Goal: Obtain resource: Download file/media

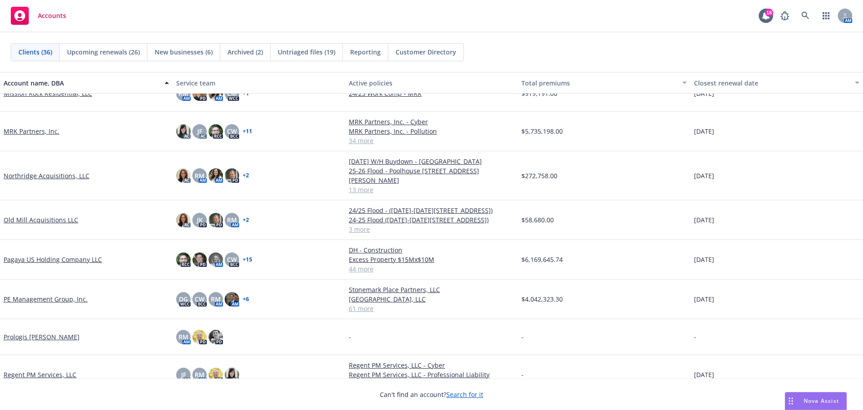
scroll to position [854, 0]
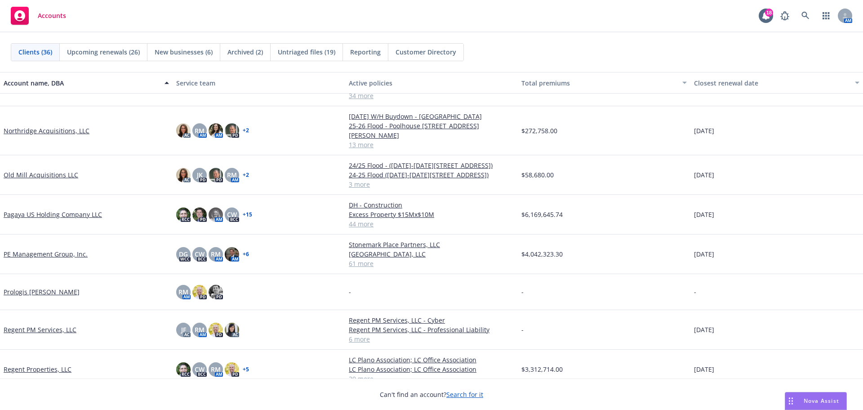
click at [59, 210] on link "Pagaya US Holding Company LLC" at bounding box center [53, 214] width 98 height 9
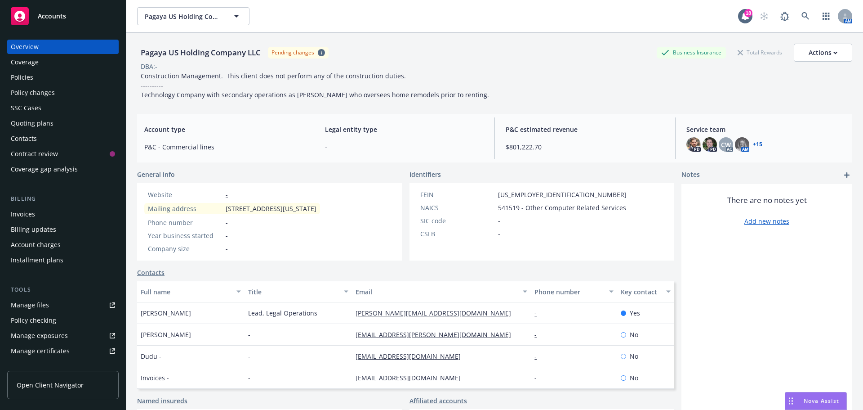
click at [31, 76] on div "Policies" at bounding box center [22, 77] width 22 height 14
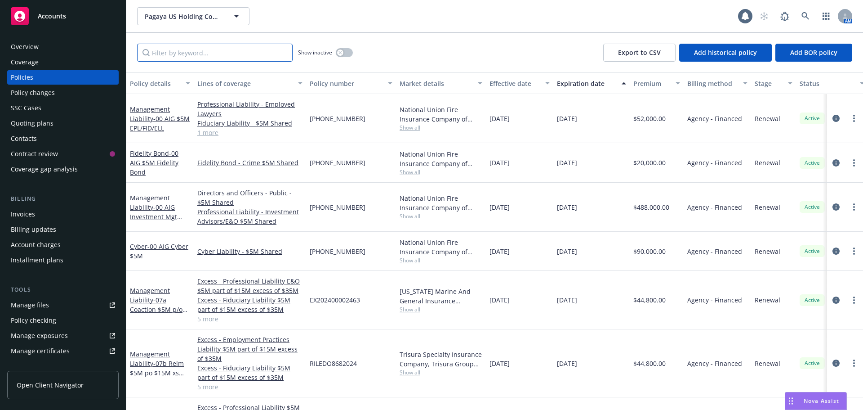
click at [178, 57] on input "Filter by keyword..." at bounding box center [215, 53] width 156 height 18
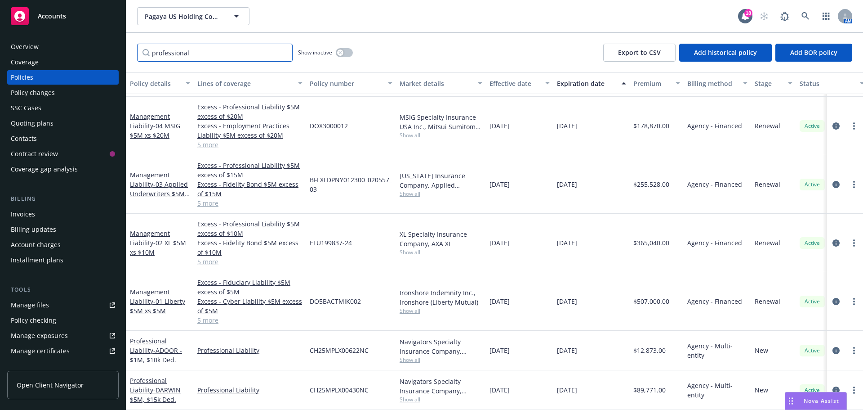
drag, startPoint x: 196, startPoint y: 56, endPoint x: 93, endPoint y: 38, distance: 105.0
click at [93, 38] on div "Accounts Overview Coverage Policies Policy changes SSC Cases Quoting plans Cont…" at bounding box center [431, 205] width 863 height 410
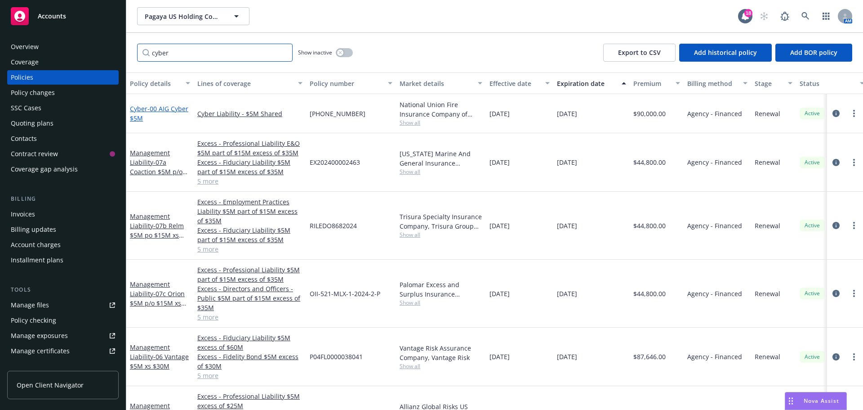
type input "cyber"
click at [159, 109] on span "- 00 AIG Cyber $5M" at bounding box center [159, 113] width 58 height 18
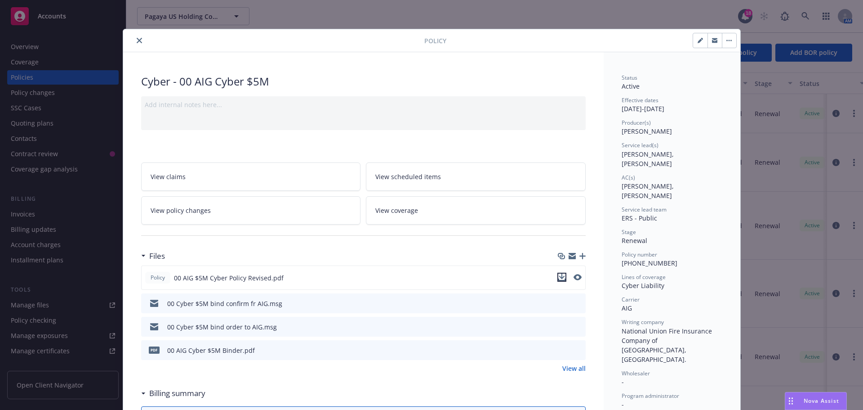
click at [560, 280] on icon "download file" at bounding box center [561, 279] width 7 height 2
click at [813, 403] on span "Nova Assist" at bounding box center [822, 401] width 36 height 8
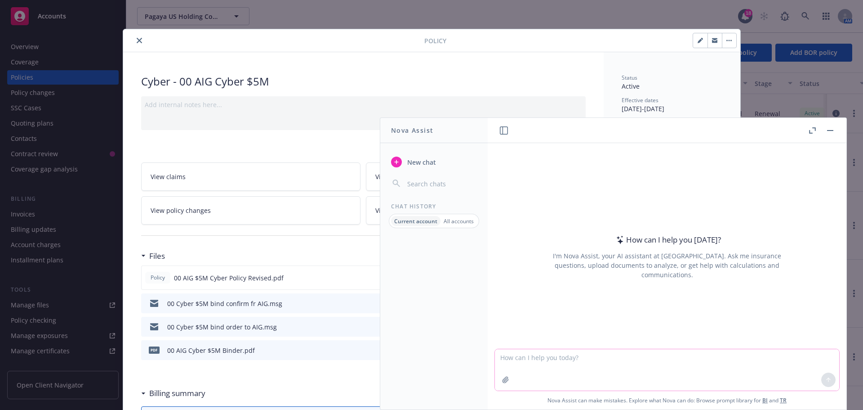
click at [531, 368] on textarea at bounding box center [667, 369] width 344 height 41
type textarea "difference between additional named insured and additional insured"
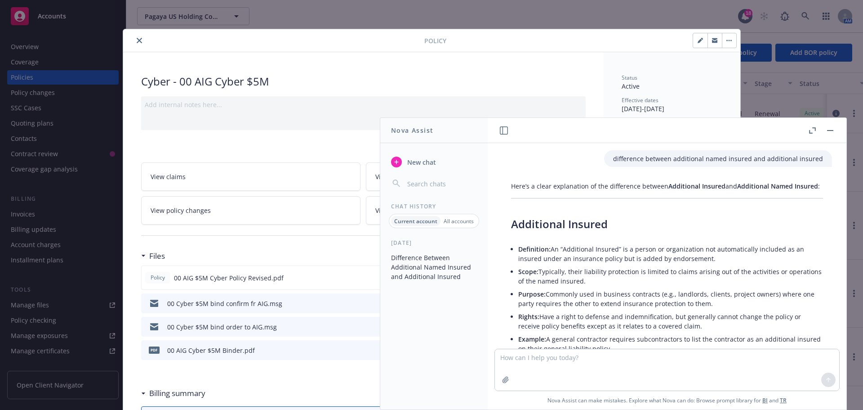
click at [813, 128] on icon "button" at bounding box center [812, 130] width 7 height 6
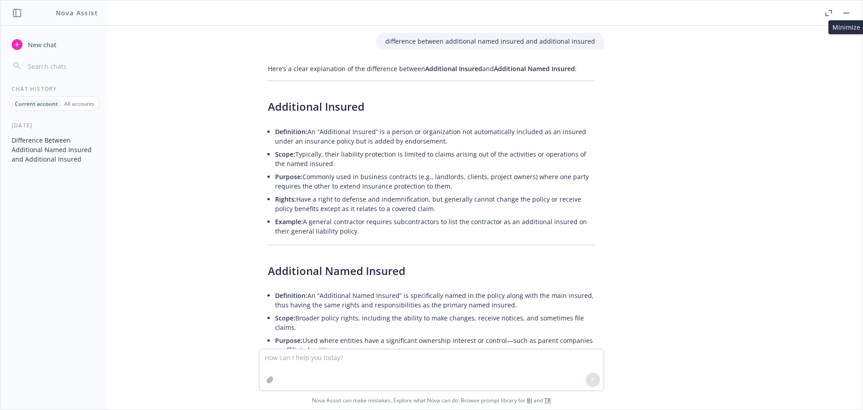
click at [846, 14] on button "button" at bounding box center [846, 13] width 11 height 11
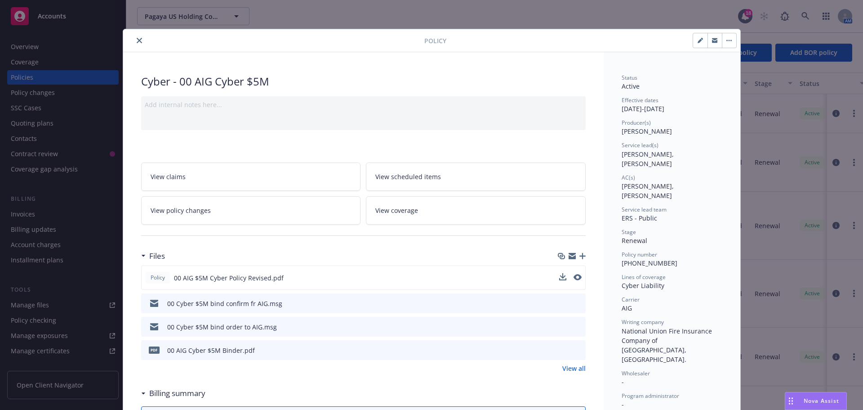
click at [137, 40] on icon "close" at bounding box center [139, 40] width 5 height 5
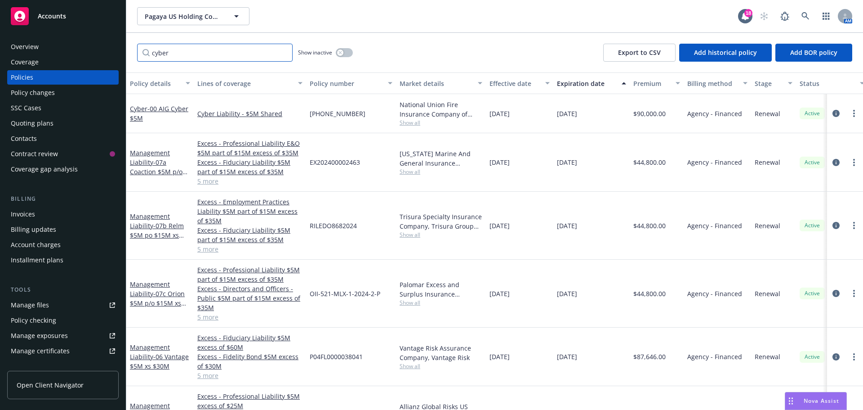
drag, startPoint x: 175, startPoint y: 55, endPoint x: 43, endPoint y: 19, distance: 137.4
click at [44, 20] on div "Accounts Overview Coverage Policies Policy changes SSC Cases Quoting plans Cont…" at bounding box center [431, 205] width 863 height 410
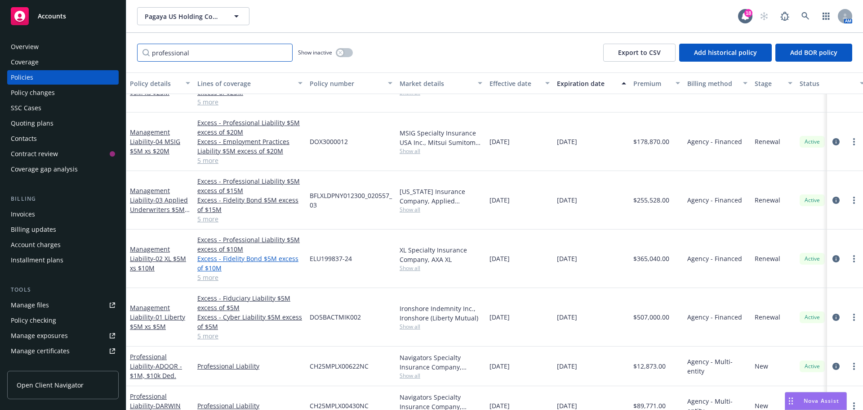
scroll to position [278, 0]
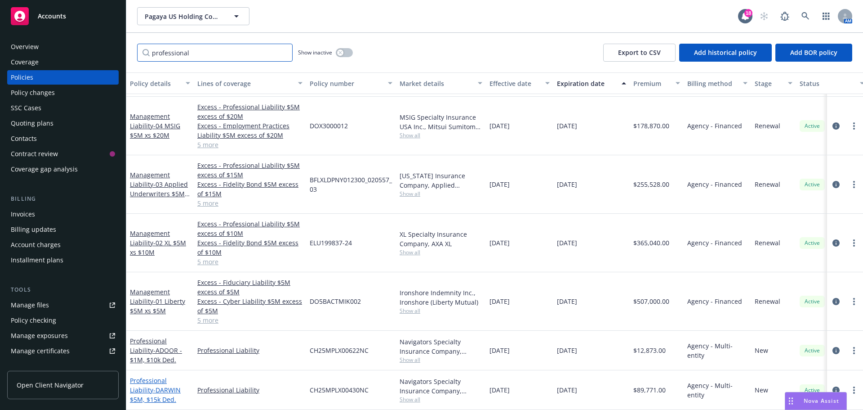
type input "professional"
click at [151, 385] on span "- [PERSON_NAME] $5M, $15k Ded." at bounding box center [155, 394] width 51 height 18
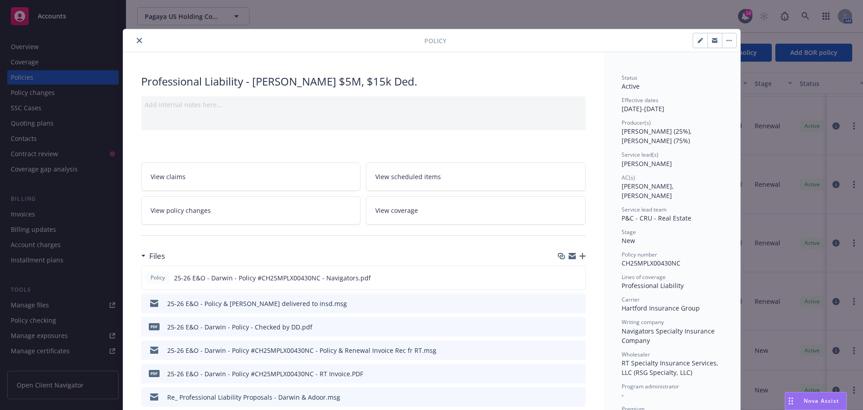
click at [137, 40] on icon "close" at bounding box center [139, 40] width 5 height 5
